Goal: Transaction & Acquisition: Purchase product/service

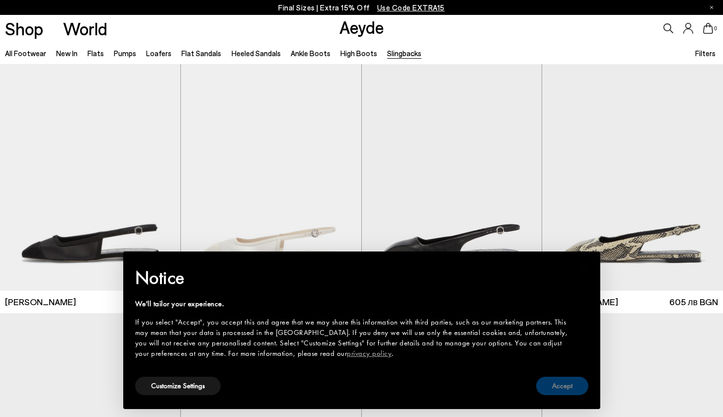
click at [554, 388] on button "Accept" at bounding box center [562, 386] width 52 height 18
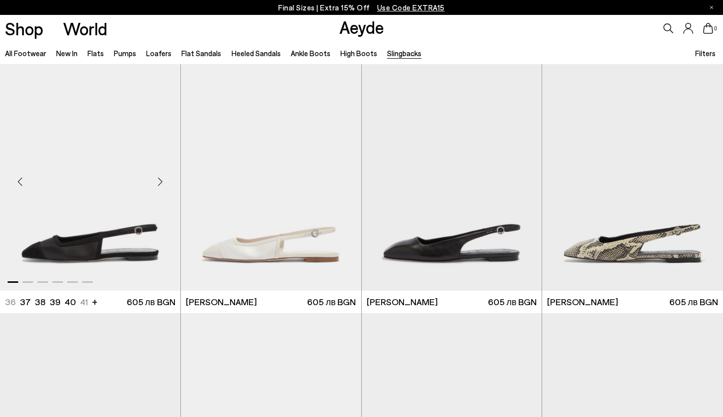
click at [111, 225] on img "1 / 6" at bounding box center [90, 177] width 180 height 227
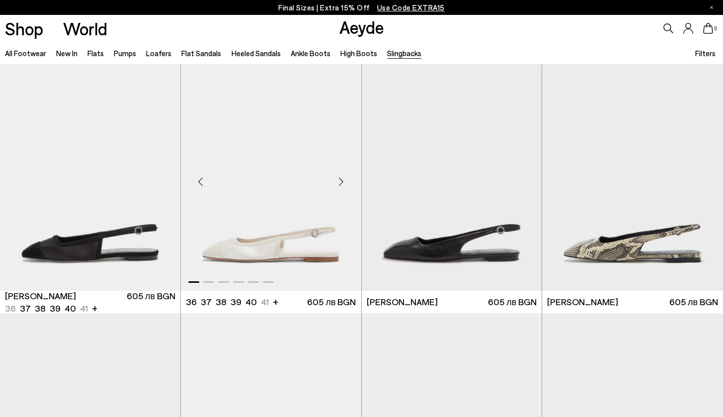
click at [266, 256] on img "1 / 6" at bounding box center [271, 177] width 180 height 227
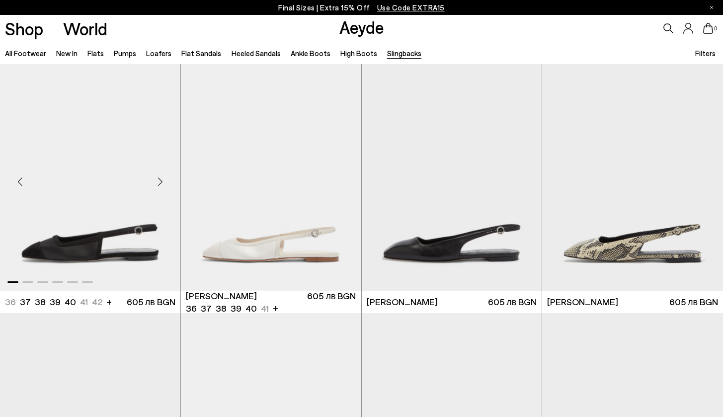
click at [69, 149] on img "1 / 6" at bounding box center [90, 177] width 180 height 227
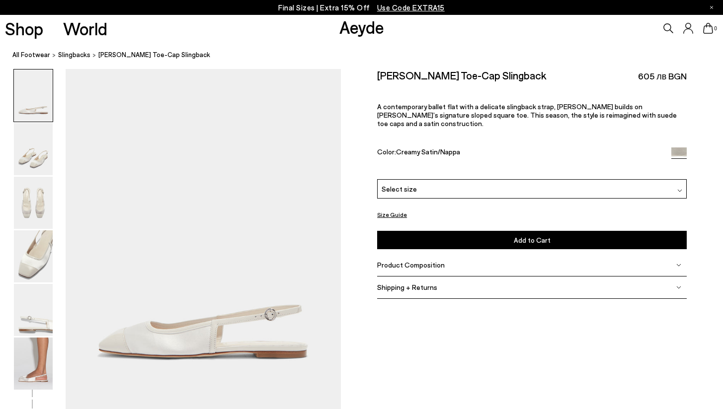
scroll to position [74, 0]
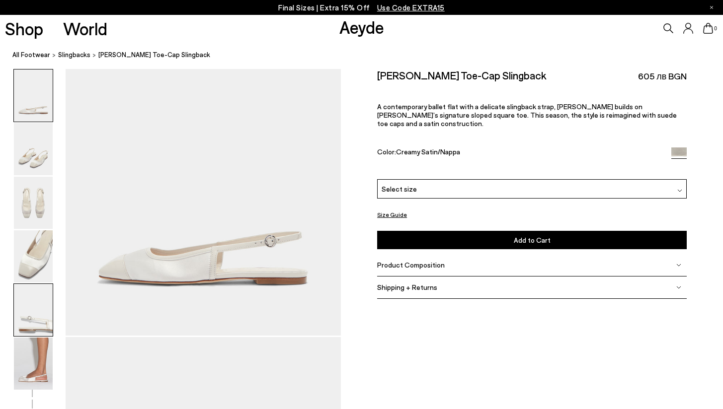
click at [26, 308] on img at bounding box center [33, 310] width 39 height 52
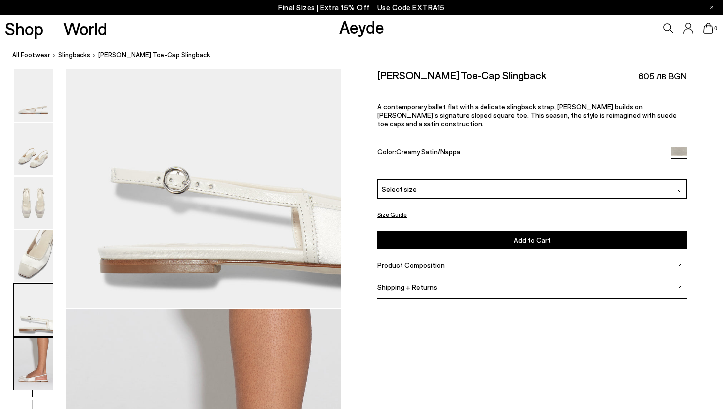
click at [36, 363] on img at bounding box center [33, 364] width 39 height 52
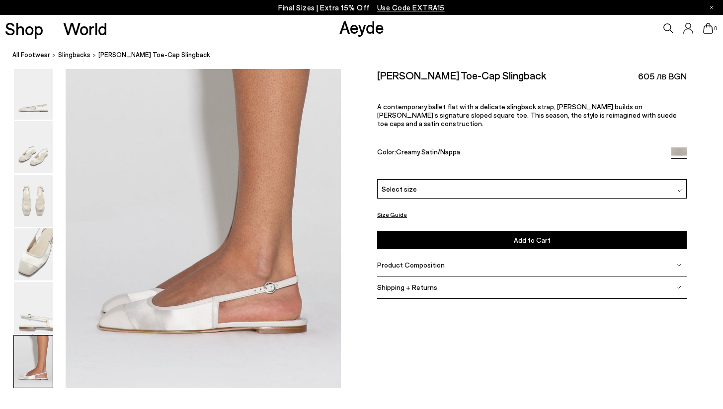
scroll to position [1893, 0]
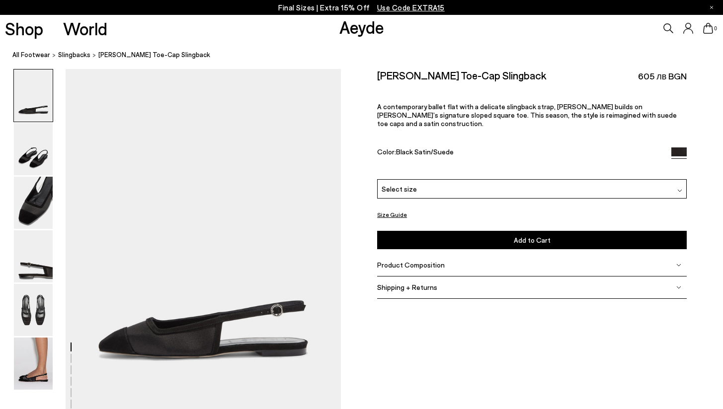
click at [412, 184] on span "Select size" at bounding box center [399, 189] width 35 height 10
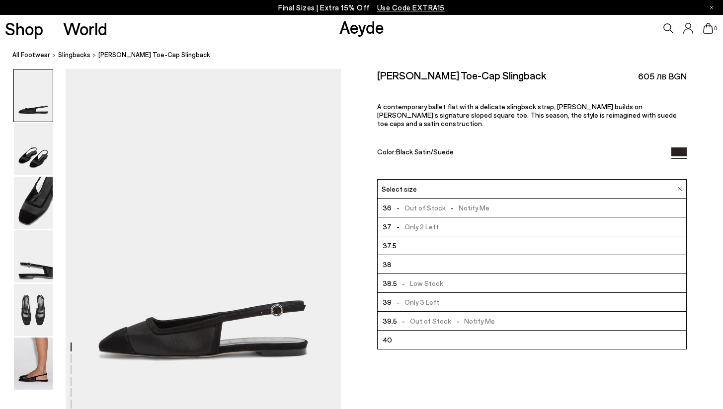
click at [393, 331] on li "40" at bounding box center [532, 340] width 309 height 19
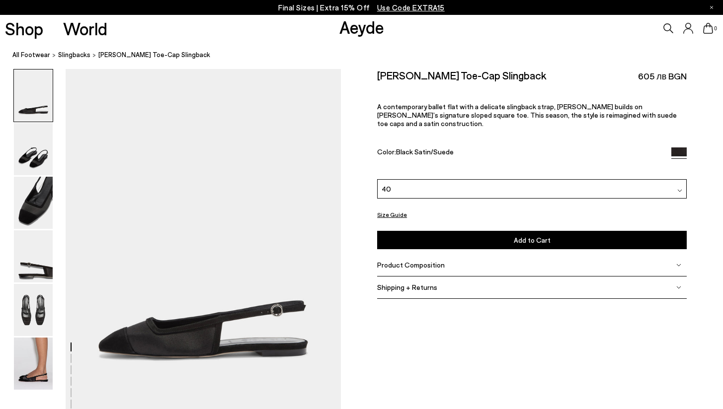
click at [415, 231] on button "Add to Cart Select a Size First" at bounding box center [532, 240] width 310 height 18
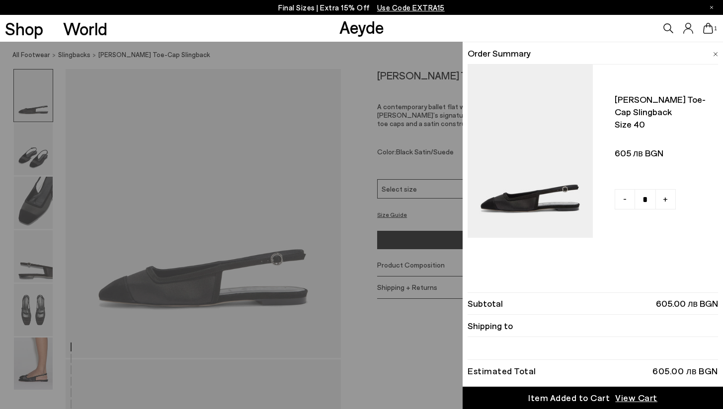
scroll to position [62, 0]
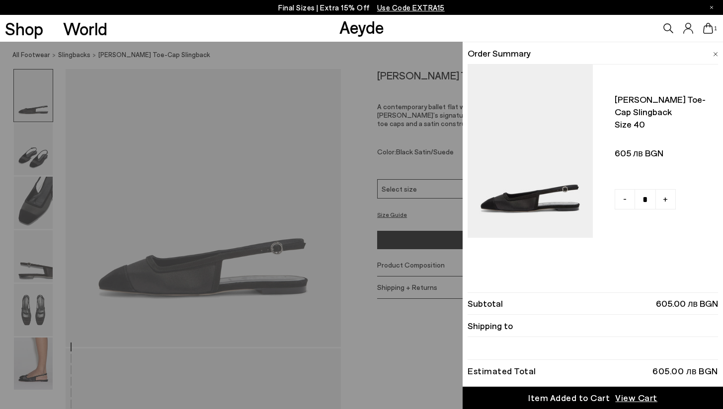
click at [625, 401] on span "View Cart" at bounding box center [636, 398] width 42 height 12
